Goal: Information Seeking & Learning: Learn about a topic

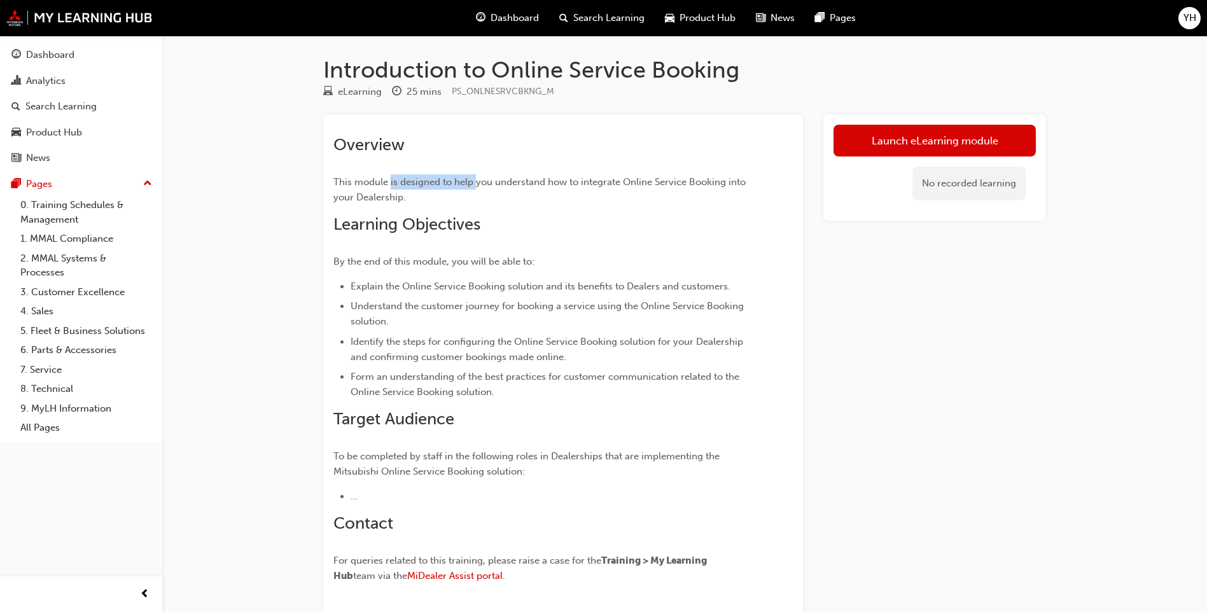
drag, startPoint x: 390, startPoint y: 181, endPoint x: 478, endPoint y: 184, distance: 87.8
click at [478, 184] on span "This module is designed to help you understand how to integrate Online Service …" at bounding box center [540, 189] width 415 height 27
drag, startPoint x: 478, startPoint y: 184, endPoint x: 520, endPoint y: 274, distance: 99.0
click at [520, 274] on div "Overview This module is designed to help you understand how to integrate Online…" at bounding box center [539, 361] width 413 height 452
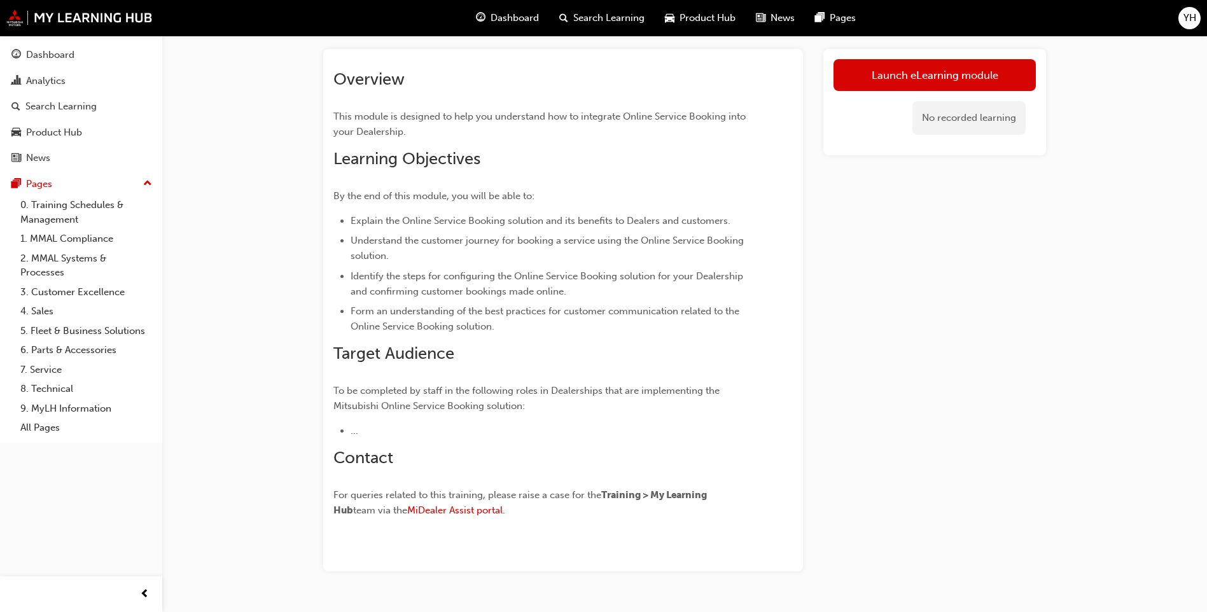
scroll to position [34, 0]
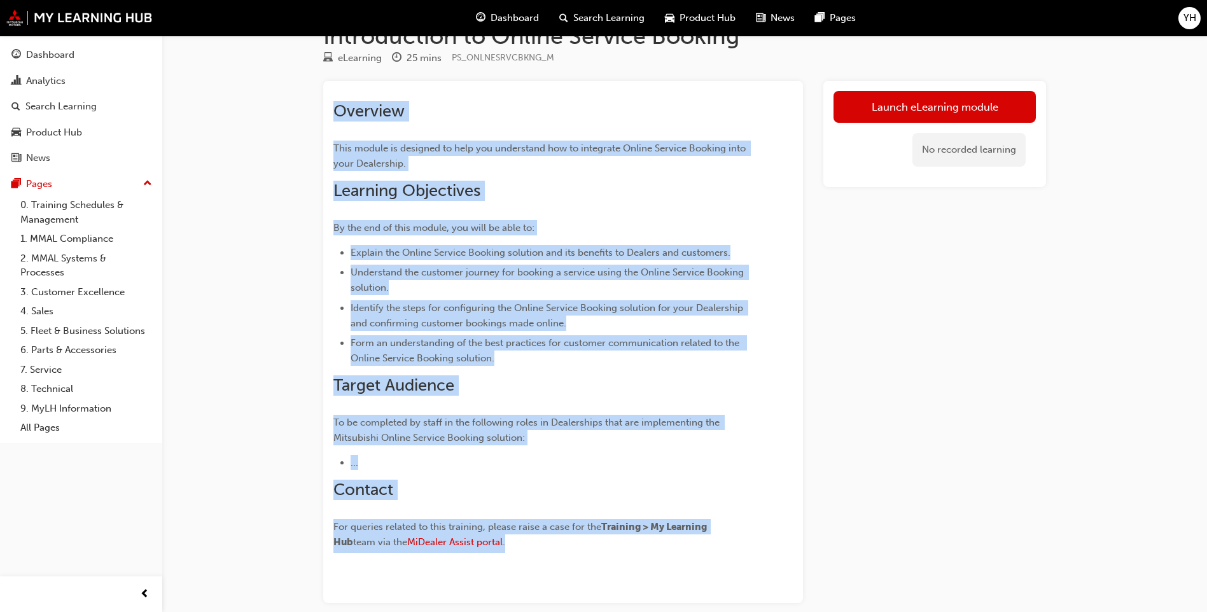
drag, startPoint x: 336, startPoint y: 109, endPoint x: 573, endPoint y: 545, distance: 495.8
click at [573, 545] on div "Overview This module is designed to help you understand how to integrate Online…" at bounding box center [539, 327] width 413 height 452
copy div "Overview This module is designed to help you understand how to integrate Online…"
click at [381, 340] on span "Form an understanding of the best practices for customer communication related …" at bounding box center [547, 350] width 394 height 27
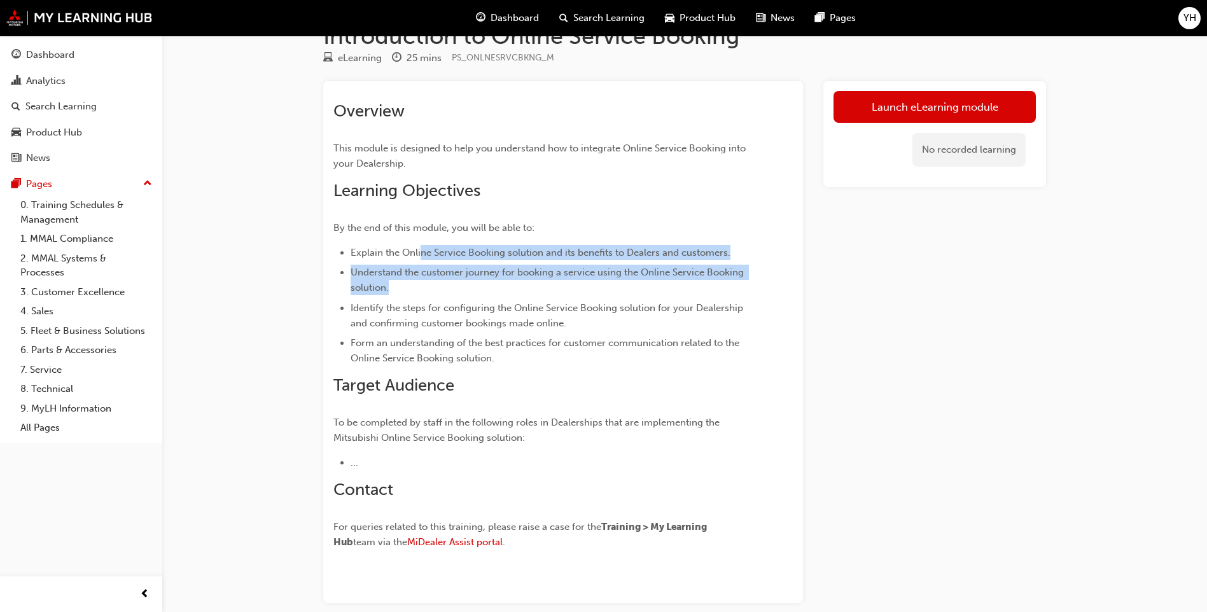
drag, startPoint x: 420, startPoint y: 256, endPoint x: 617, endPoint y: 290, distance: 200.2
click at [617, 290] on ul "Explain the Online Service Booking solution and its benefits to Dealers and cus…" at bounding box center [539, 305] width 413 height 121
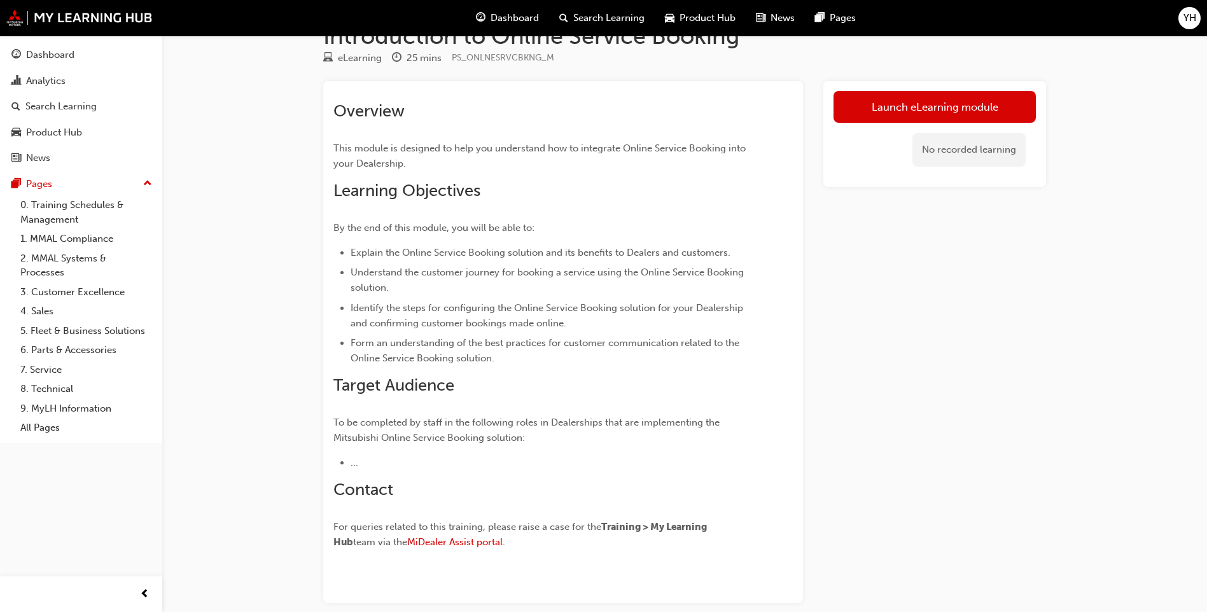
drag, startPoint x: 617, startPoint y: 290, endPoint x: 544, endPoint y: 314, distance: 76.4
click at [544, 314] on li "Identify the steps for configuring the Online Service Booking solution for your…" at bounding box center [548, 315] width 396 height 31
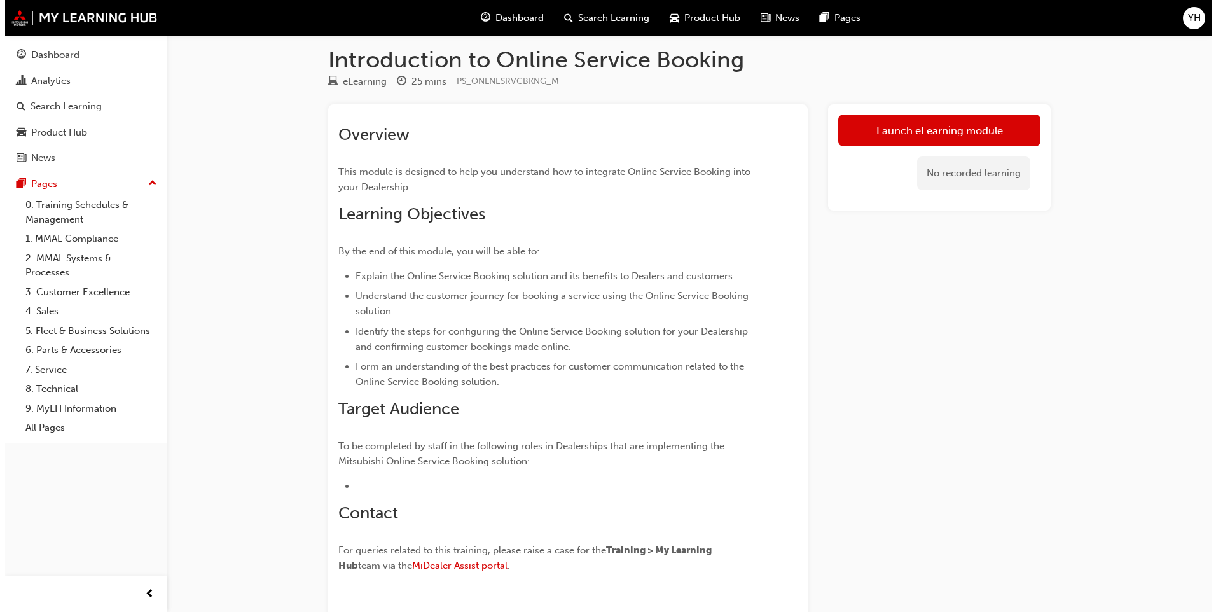
scroll to position [0, 0]
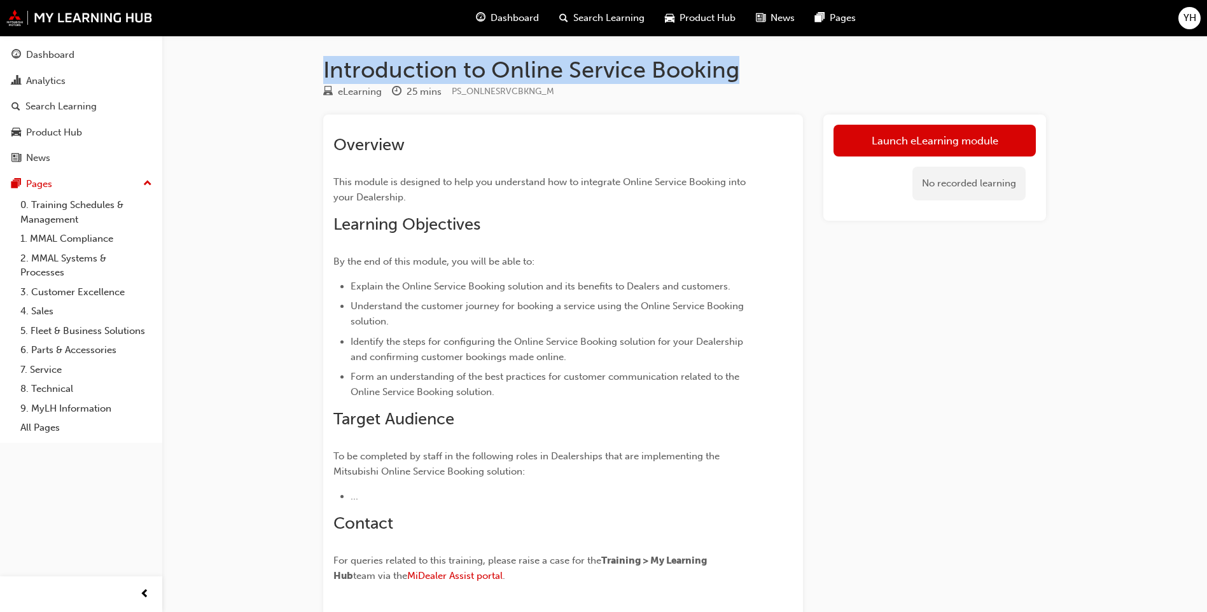
drag, startPoint x: 326, startPoint y: 72, endPoint x: 823, endPoint y: 57, distance: 497.7
click at [823, 57] on h1 "Introduction to Online Service Booking" at bounding box center [684, 70] width 723 height 28
copy h1 "Introduction to Online Service Booking"
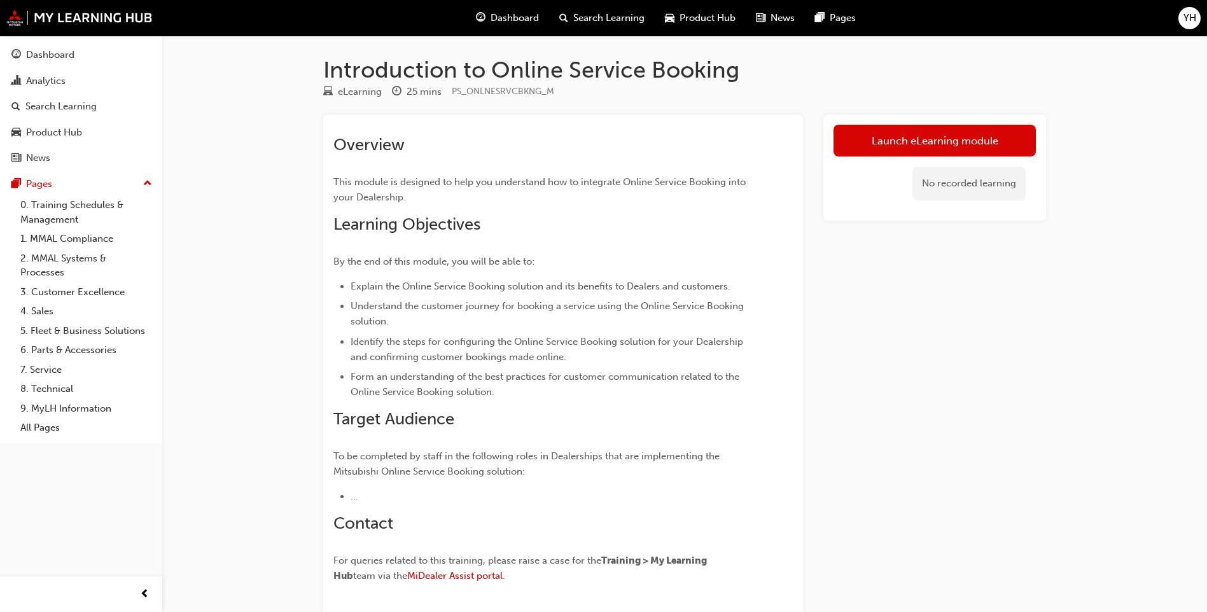
click at [949, 305] on div "Launch eLearning module No recorded learning" at bounding box center [934, 375] width 223 height 522
click at [973, 140] on link "Launch eLearning module" at bounding box center [934, 141] width 202 height 32
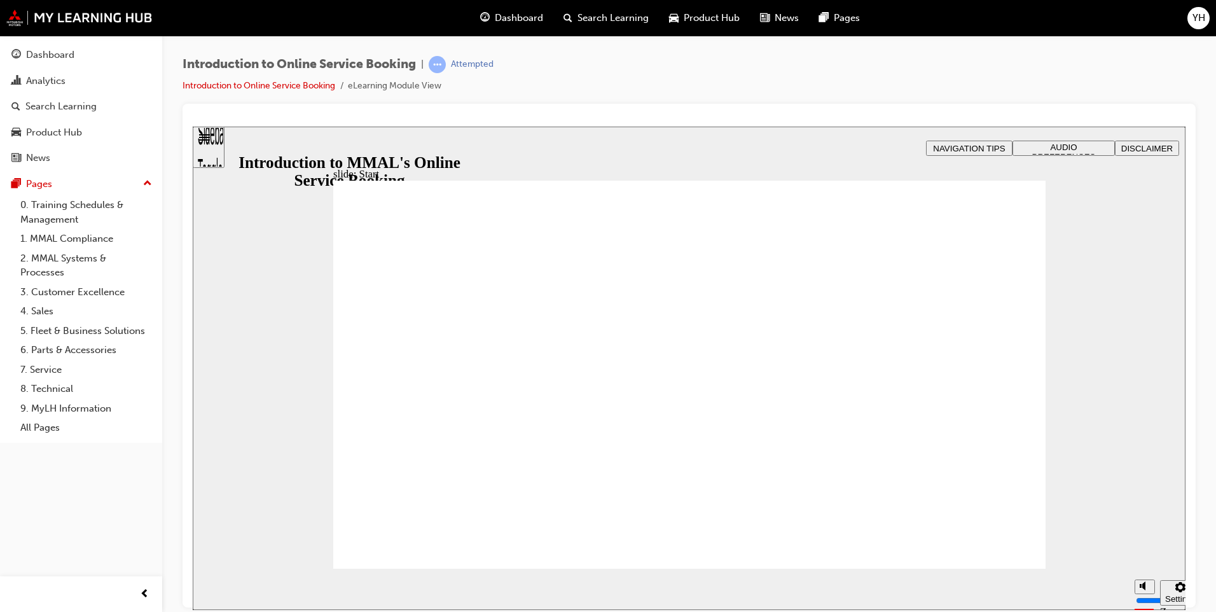
click at [1060, 148] on span "AUDIO PREFERENCES" at bounding box center [1064, 151] width 64 height 19
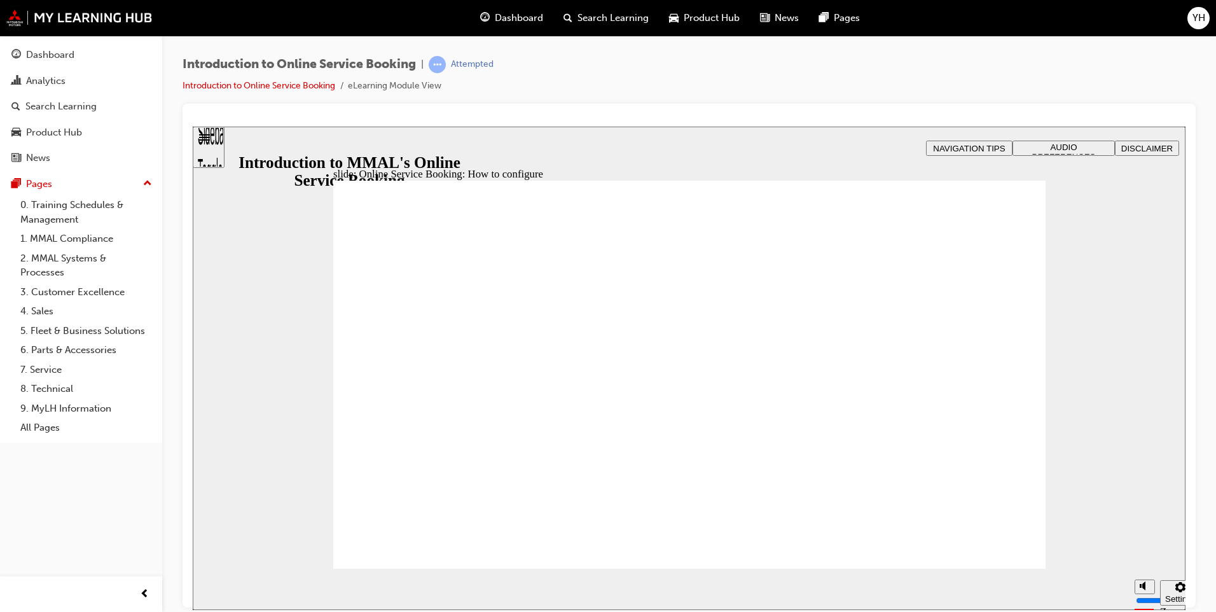
click at [254, 361] on div "slide: Online Service Booking: How to configure Line 1 Schedule the Dealership …" at bounding box center [689, 367] width 993 height 483
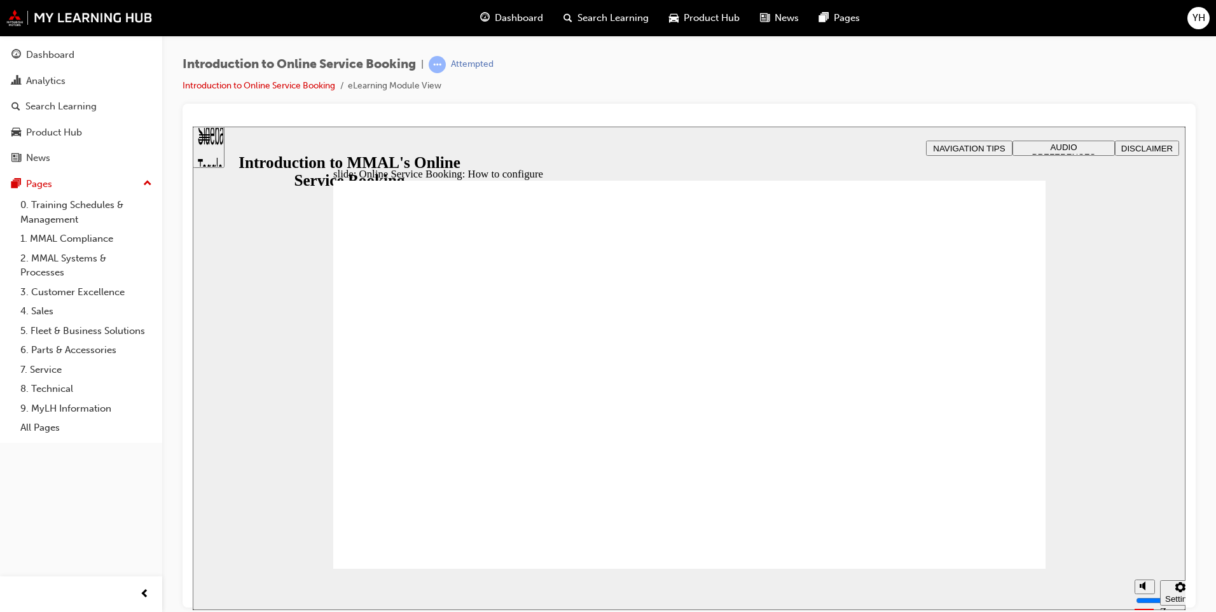
click at [293, 419] on div "slide: Everyone has a part to play Rectangle Rectangle 2 Rectangle 3 Everyone h…" at bounding box center [689, 367] width 993 height 483
click at [247, 356] on div "slide: Everyone has a part to play Rectangle Rectangle 2 Rectangle 3 Everyone h…" at bounding box center [689, 367] width 993 height 483
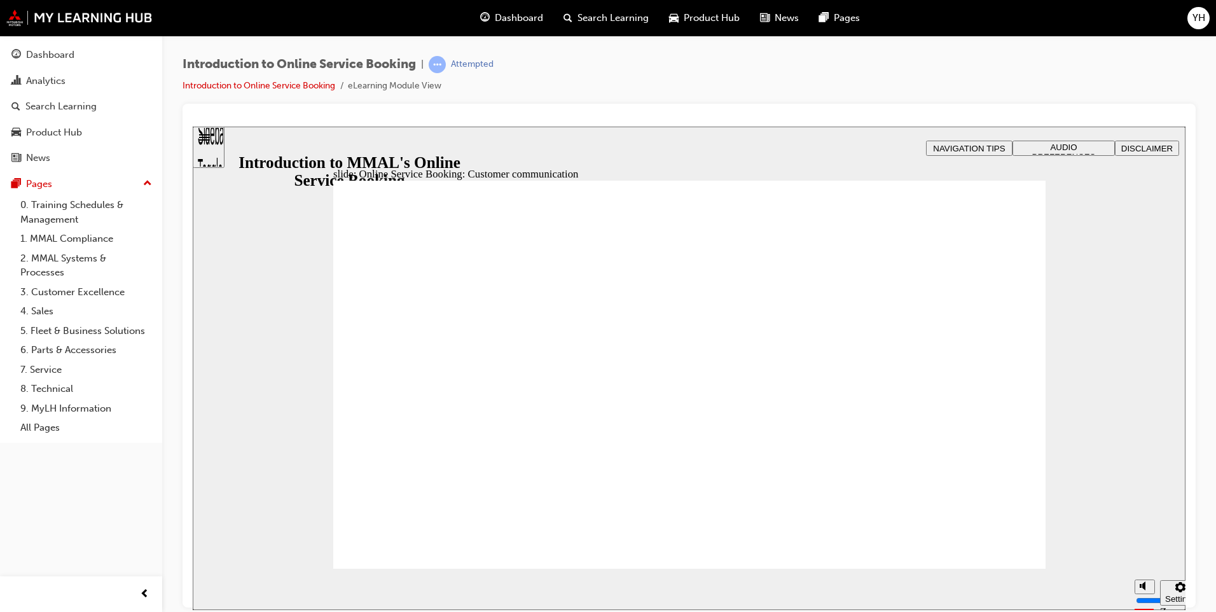
checkbox input "true"
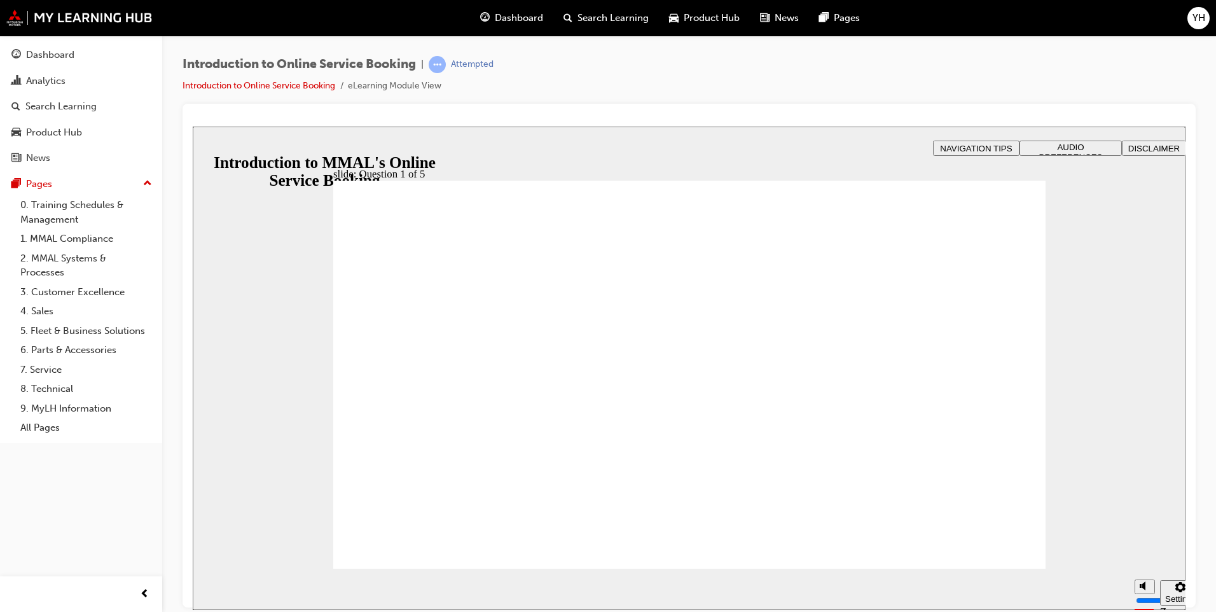
checkbox input "true"
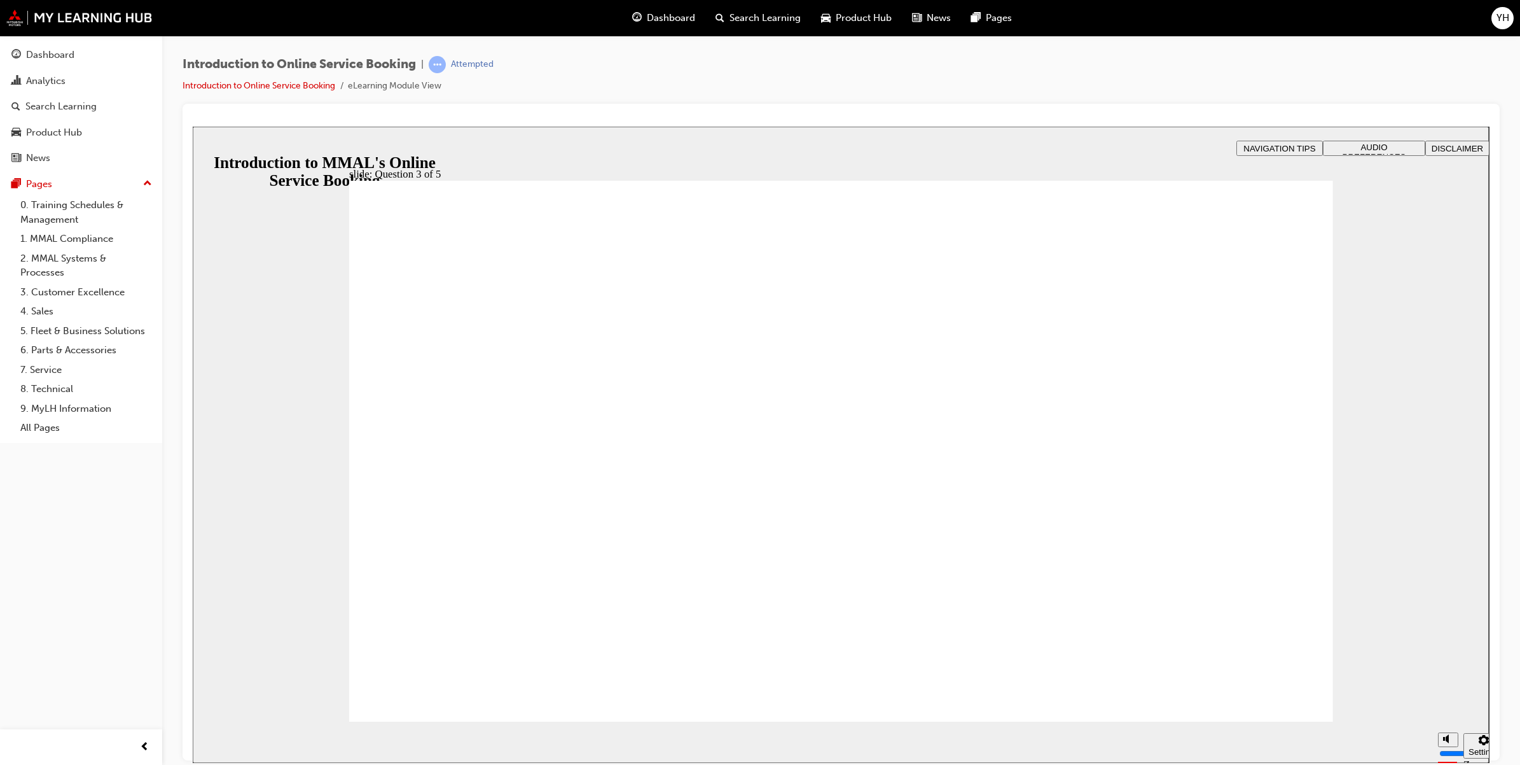
checkbox input "true"
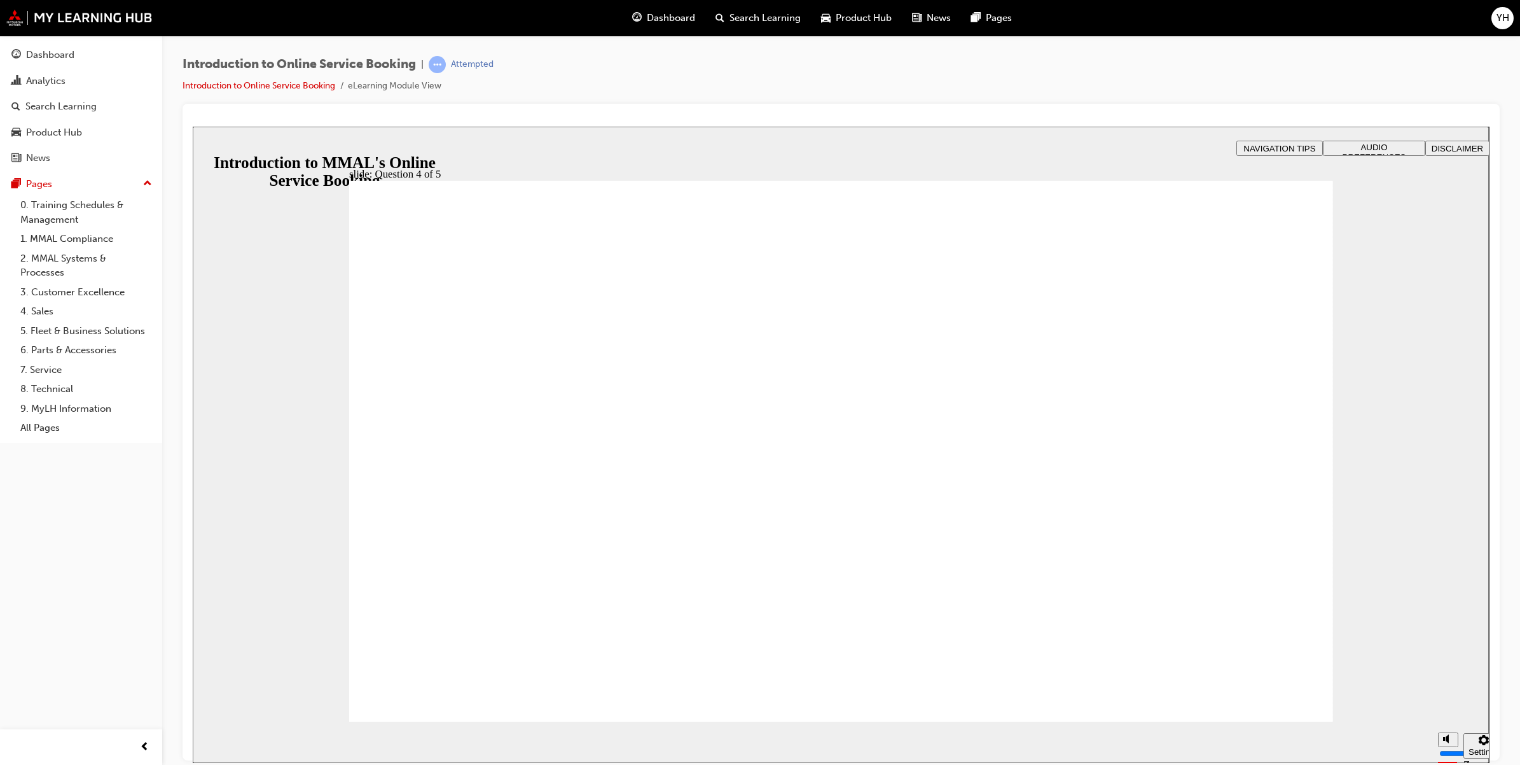
radio input "true"
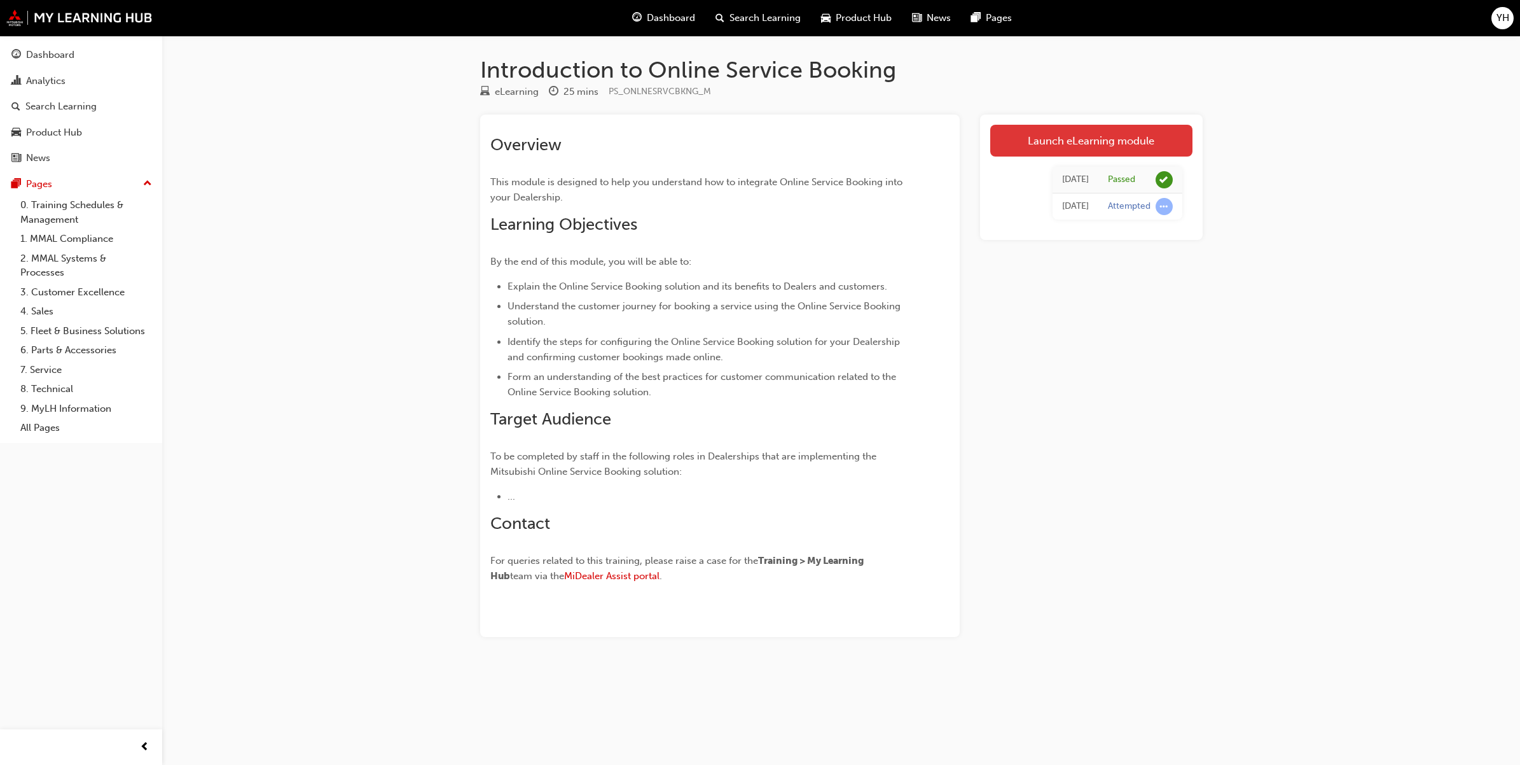
click at [1050, 144] on link "Launch eLearning module" at bounding box center [1091, 141] width 202 height 32
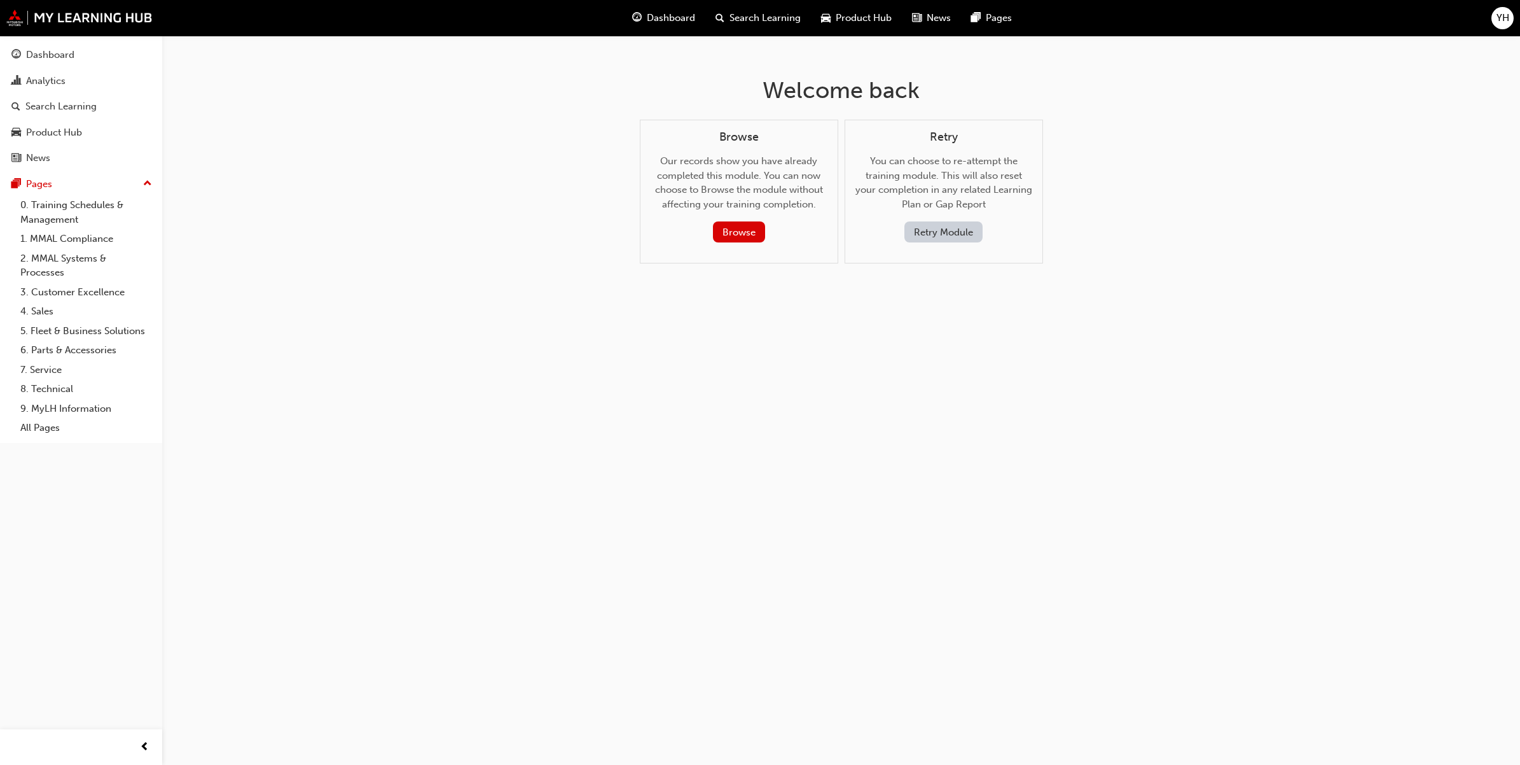
click at [926, 227] on button "Retry Module" at bounding box center [944, 231] width 78 height 21
